Goal: Check status: Check status

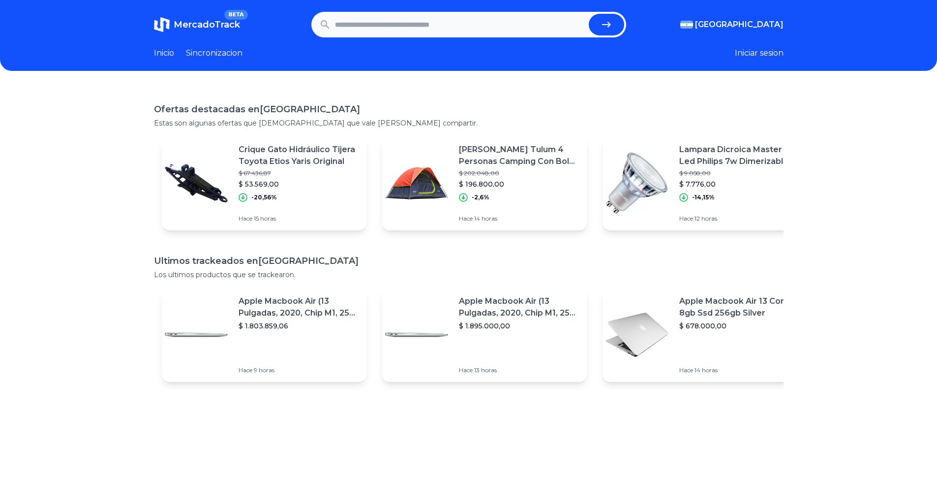
click at [166, 52] on link "Inicio" at bounding box center [164, 53] width 20 height 12
click at [201, 53] on link "Sincronizacion" at bounding box center [214, 53] width 57 height 12
click at [171, 54] on link "Inicio" at bounding box center [164, 53] width 20 height 12
click at [187, 20] on span "MercadoTrack" at bounding box center [207, 24] width 66 height 11
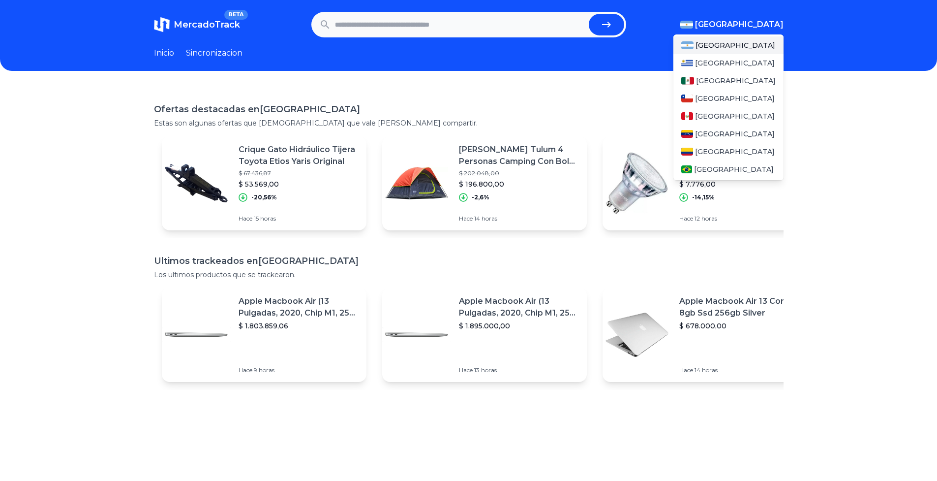
click at [759, 40] on div "[GEOGRAPHIC_DATA]" at bounding box center [729, 45] width 110 height 18
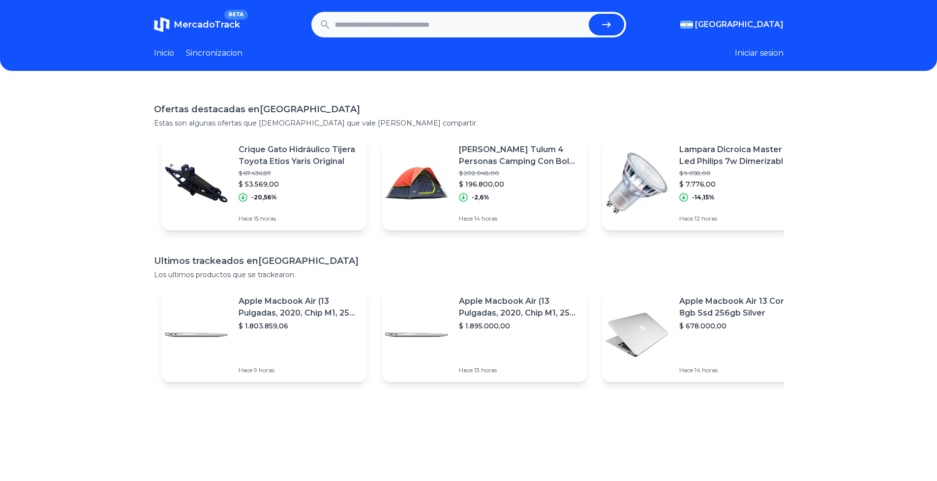
click at [210, 53] on link "Sincronizacion" at bounding box center [214, 53] width 57 height 12
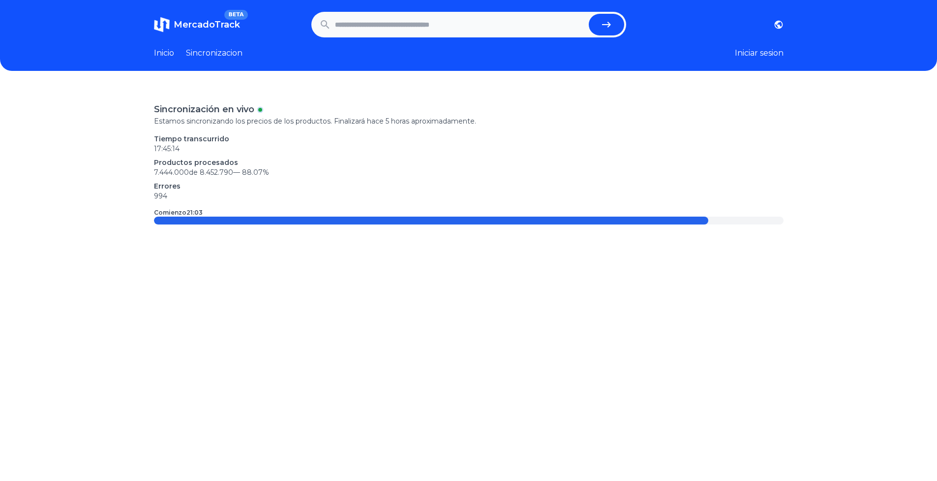
click at [225, 26] on span "MercadoTrack" at bounding box center [207, 24] width 66 height 11
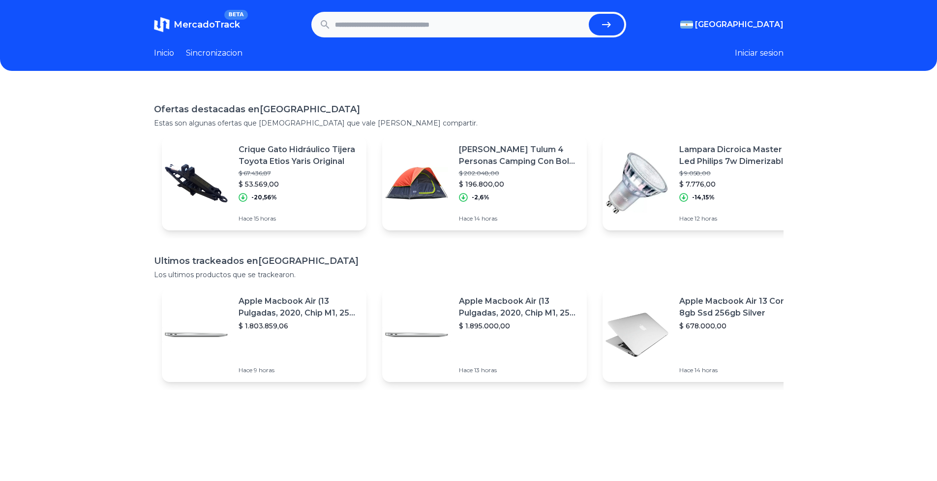
click at [161, 52] on link "Inicio" at bounding box center [164, 53] width 20 height 12
click at [780, 53] on button "Iniciar sesion" at bounding box center [759, 53] width 49 height 12
click at [421, 20] on input "text" at bounding box center [460, 25] width 250 height 22
type input "*****"
click at [589, 14] on button "submit" at bounding box center [606, 25] width 35 height 22
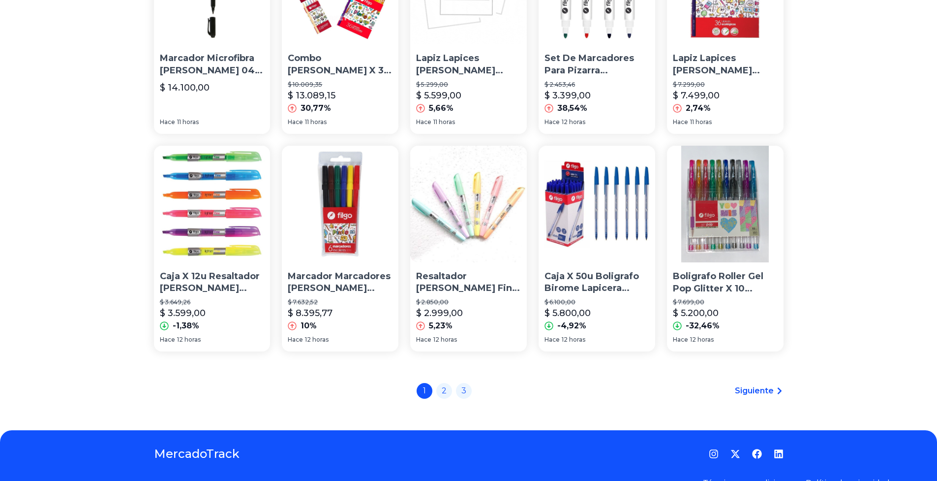
scroll to position [634, 0]
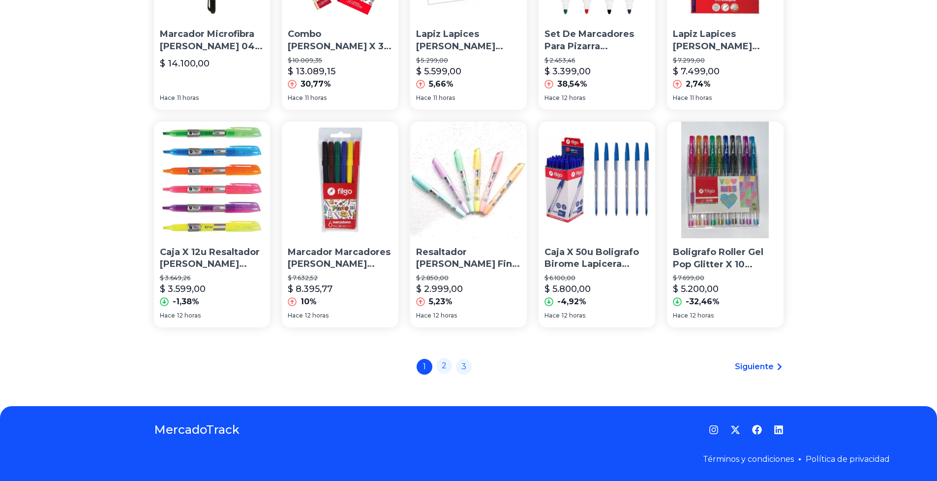
click at [447, 369] on link "2" at bounding box center [444, 366] width 16 height 16
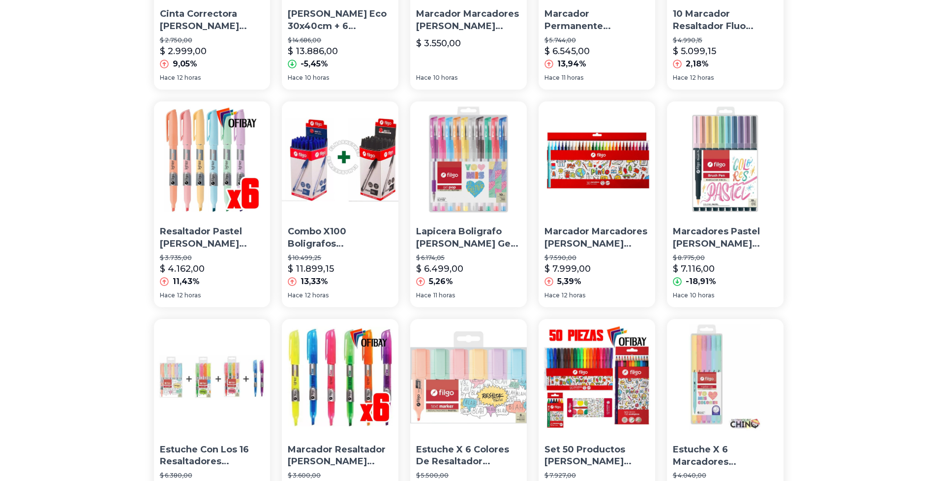
scroll to position [513, 0]
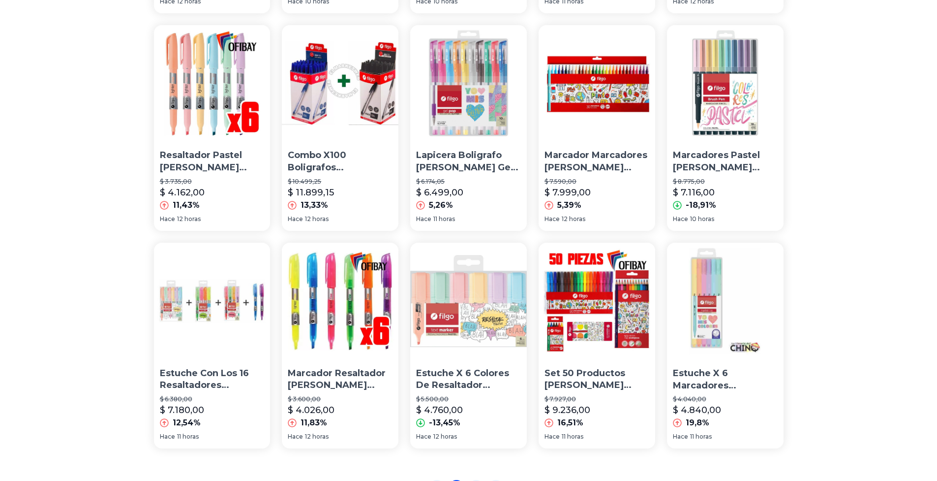
click at [456, 99] on img at bounding box center [468, 83] width 117 height 117
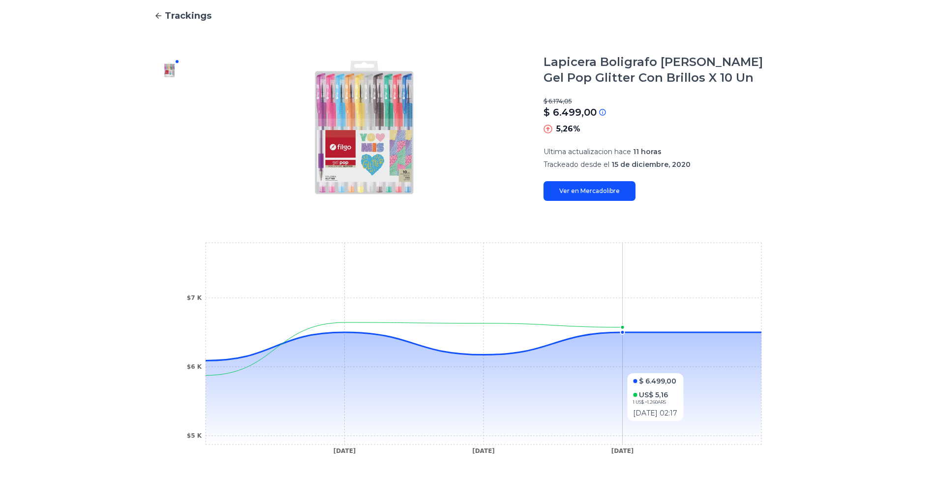
scroll to position [200, 0]
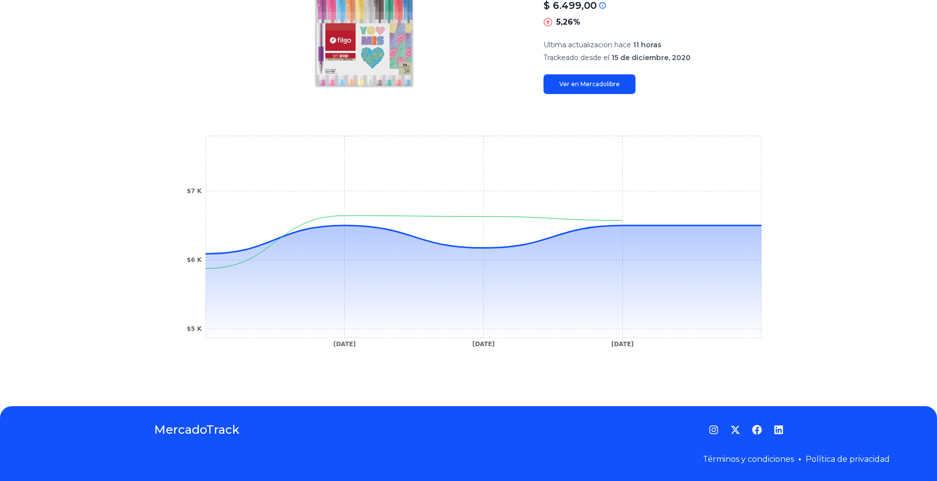
click at [586, 83] on link "Ver en Mercadolibre" at bounding box center [590, 84] width 92 height 20
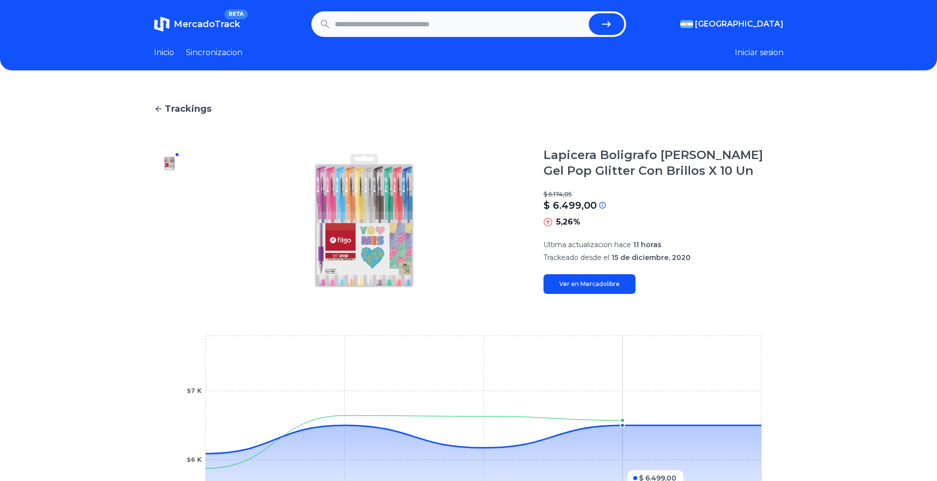
scroll to position [0, 0]
click at [161, 106] on icon at bounding box center [158, 109] width 6 height 6
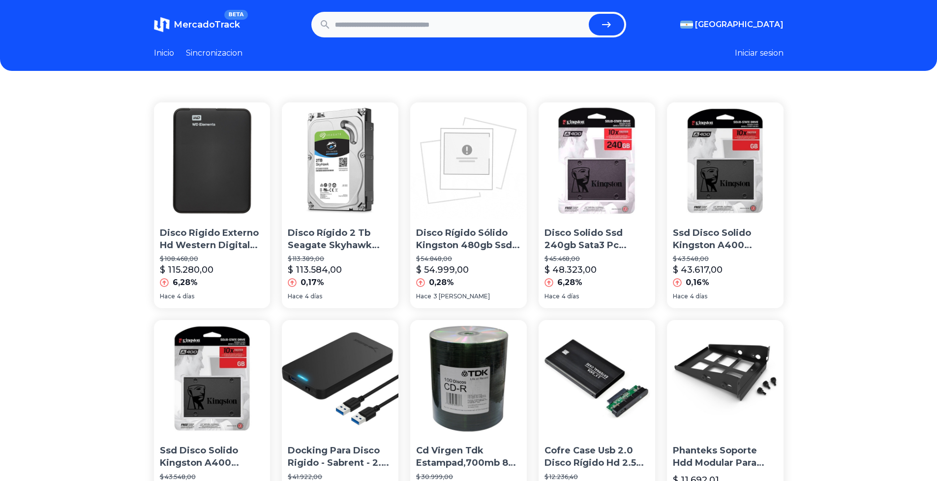
click at [484, 21] on input "text" at bounding box center [460, 25] width 250 height 22
type input "*****"
click at [589, 14] on button "submit" at bounding box center [606, 25] width 35 height 22
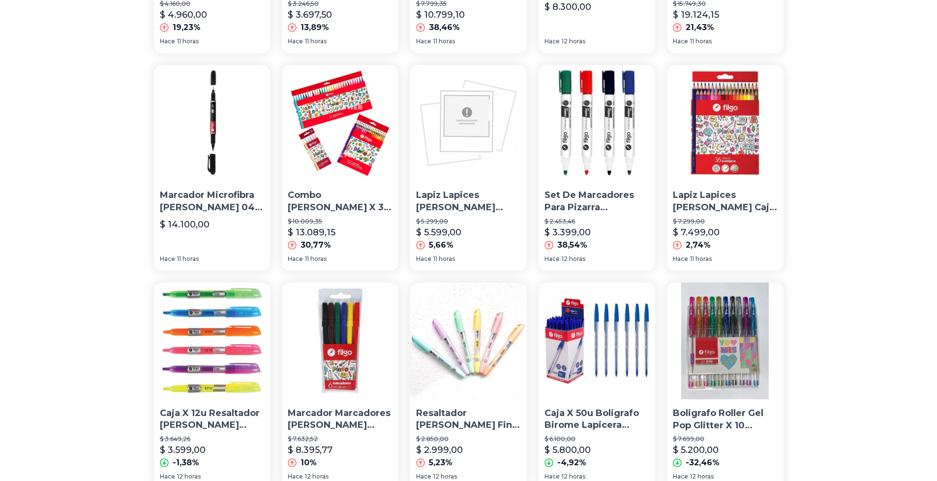
scroll to position [634, 0]
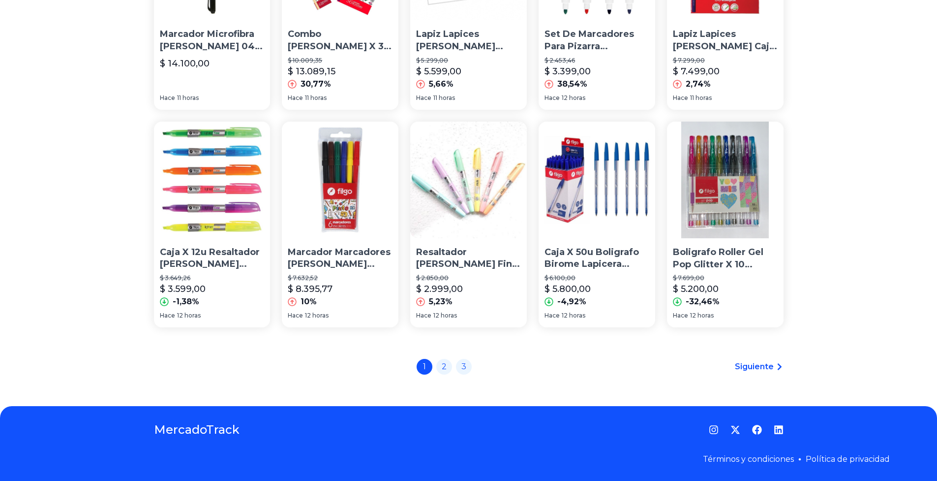
click at [745, 191] on img at bounding box center [725, 180] width 117 height 117
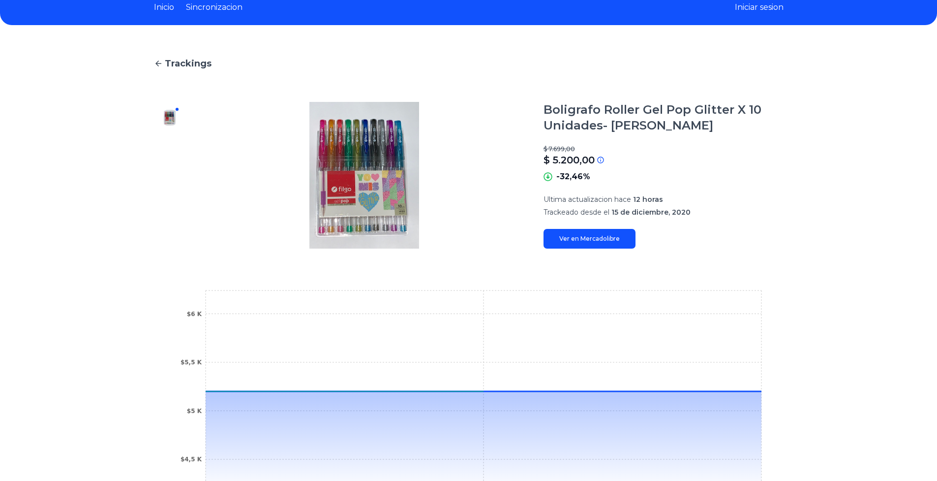
scroll to position [45, 0]
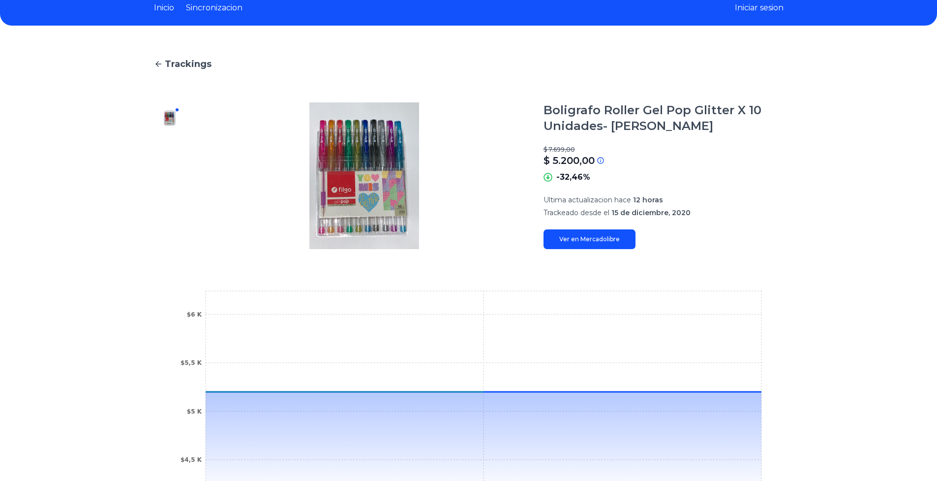
click at [614, 244] on link "Ver en Mercadolibre" at bounding box center [590, 239] width 92 height 20
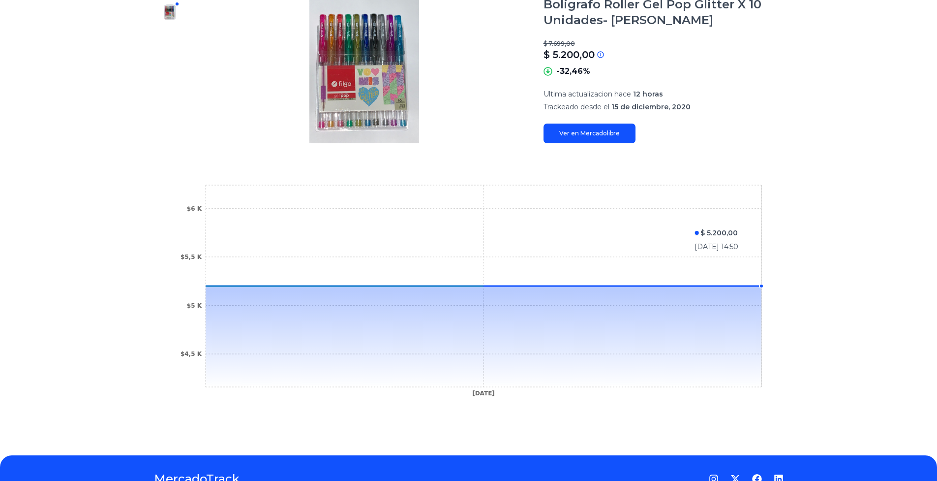
scroll to position [200, 0]
